Goal: Task Accomplishment & Management: Manage account settings

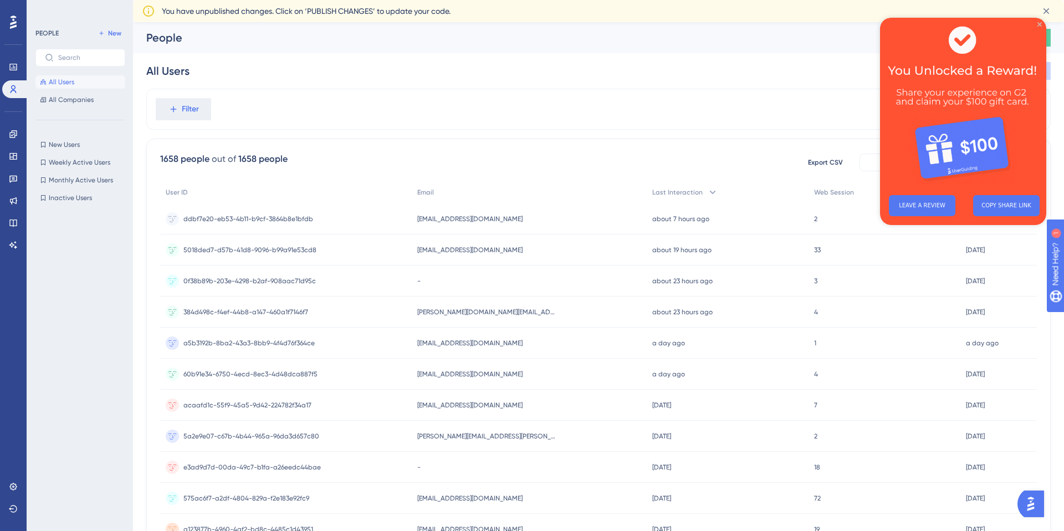
click at [1041, 23] on icon "Close Preview" at bounding box center [1040, 24] width 4 height 4
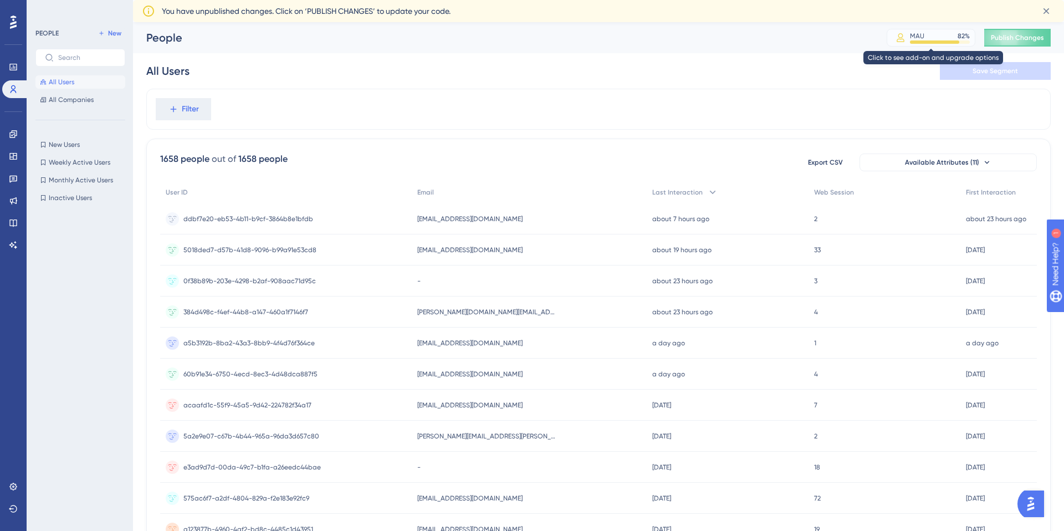
click at [950, 32] on div "MAU 82 %" at bounding box center [940, 36] width 60 height 9
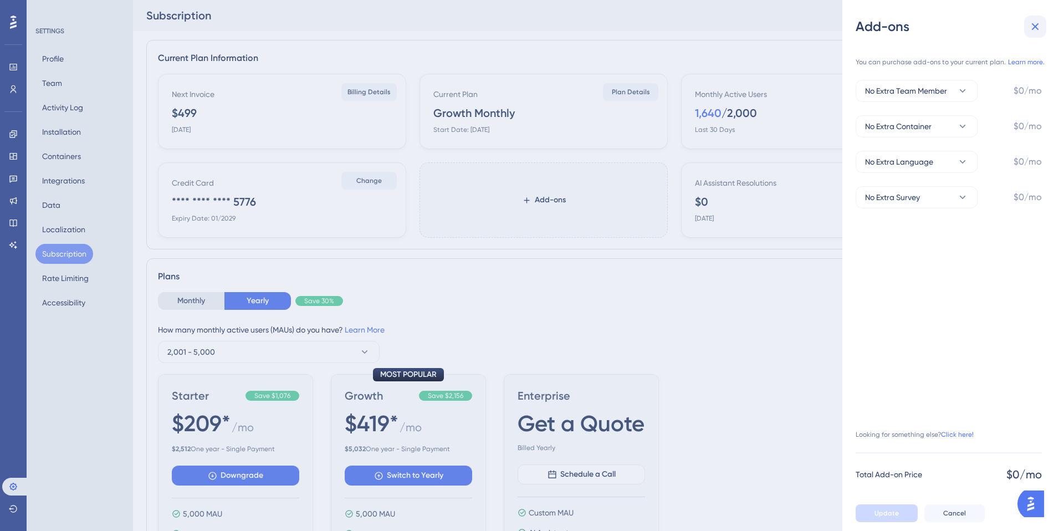
click at [1036, 26] on icon at bounding box center [1035, 26] width 13 height 13
